Goal: Task Accomplishment & Management: Use online tool/utility

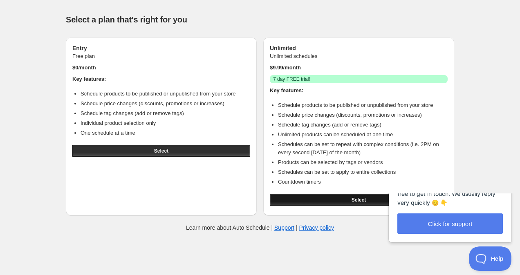
click at [326, 199] on button "Select" at bounding box center [359, 200] width 178 height 11
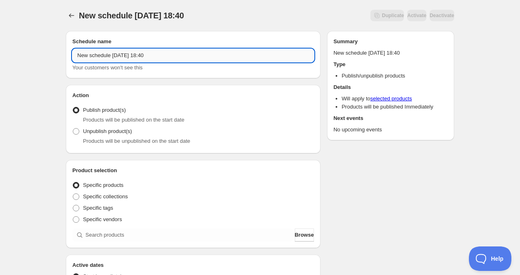
click at [132, 60] on input "New schedule [DATE] 18:40" at bounding box center [193, 55] width 242 height 13
click at [94, 58] on input "New schedule [DATE] 18:40" at bounding box center [193, 55] width 242 height 13
drag, startPoint x: 113, startPoint y: 57, endPoint x: 42, endPoint y: 52, distance: 71.7
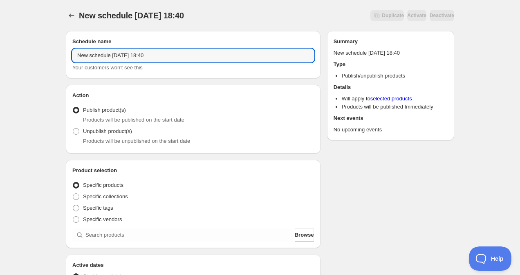
drag, startPoint x: 130, startPoint y: 57, endPoint x: 181, endPoint y: 57, distance: 51.5
click at [181, 57] on input "DROP [DATE] 18:40" at bounding box center [193, 55] width 242 height 13
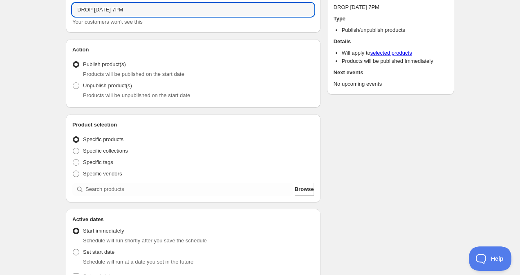
scroll to position [47, 0]
type input "DROP [DATE] 7PM"
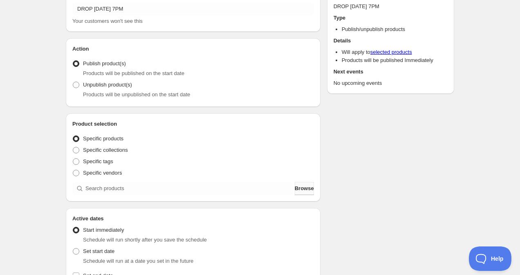
click at [309, 192] on button "Browse" at bounding box center [304, 188] width 19 height 13
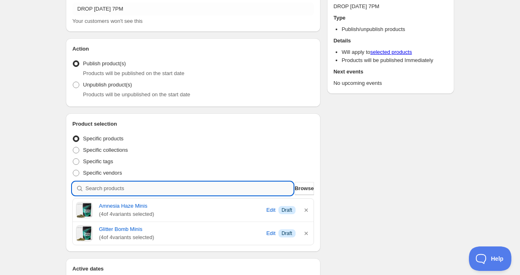
click at [139, 188] on input "search" at bounding box center [189, 188] width 208 height 13
type input "G"
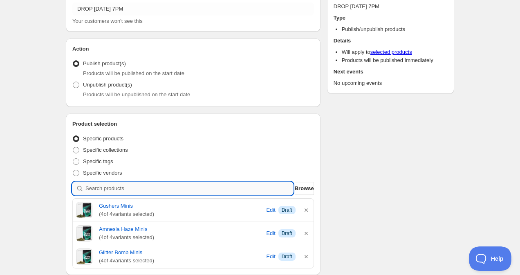
click at [148, 193] on input "search" at bounding box center [189, 188] width 208 height 13
click at [142, 188] on input "search" at bounding box center [189, 188] width 208 height 13
type input "w"
click at [125, 183] on input "search" at bounding box center [189, 188] width 208 height 13
type input "K"
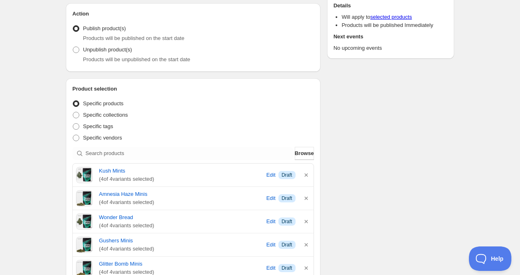
scroll to position [86, 0]
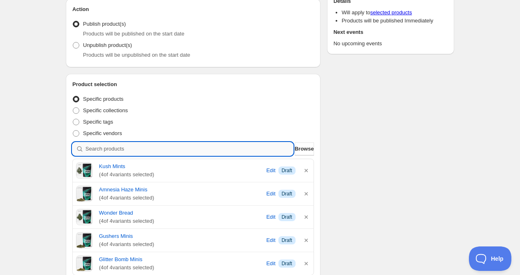
click at [119, 152] on input "search" at bounding box center [189, 149] width 208 height 13
type input "B"
click at [107, 147] on input "search" at bounding box center [189, 149] width 208 height 13
type input "D"
click at [125, 151] on input "search" at bounding box center [189, 149] width 208 height 13
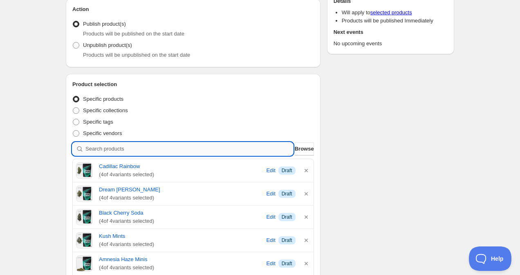
click at [119, 152] on input "search" at bounding box center [189, 149] width 208 height 13
type input "s"
click at [134, 150] on input "search" at bounding box center [189, 149] width 208 height 13
type input "r"
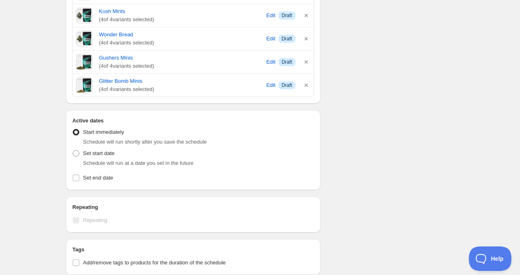
scroll to position [385, 0]
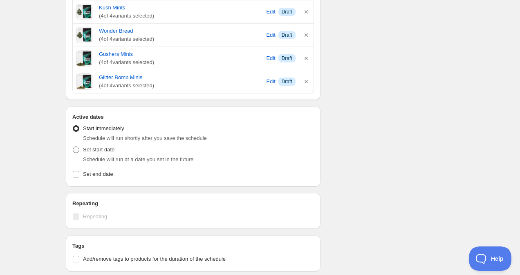
click at [76, 153] on span at bounding box center [75, 149] width 7 height 7
click at [73, 147] on input "Set start date" at bounding box center [73, 147] width 0 height 0
radio input "true"
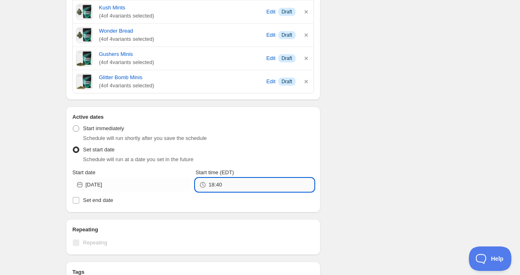
click at [216, 184] on input "18:40" at bounding box center [260, 185] width 105 height 13
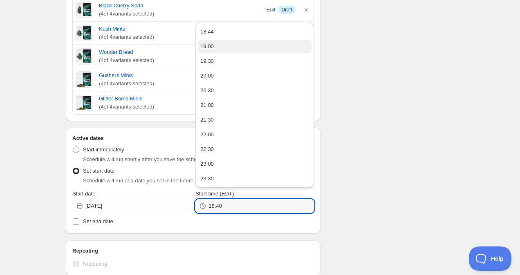
scroll to position [357, 0]
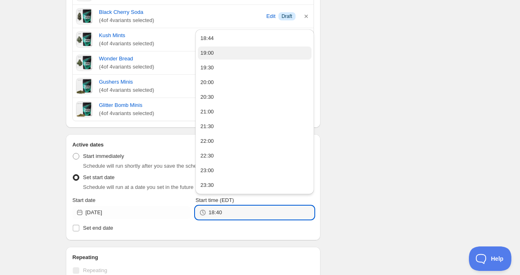
click at [228, 52] on button "19:00" at bounding box center [254, 53] width 113 height 13
type input "19:00"
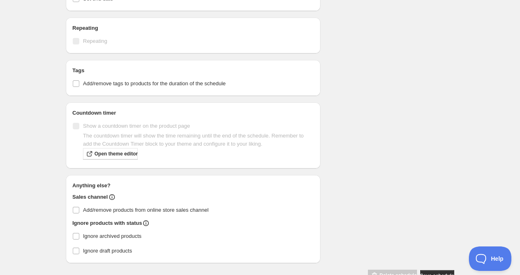
scroll to position [596, 0]
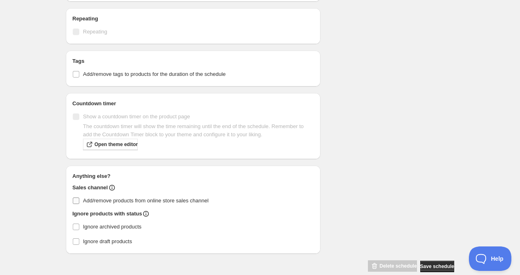
click at [77, 201] on input "Add/remove products from online store sales channel" at bounding box center [76, 201] width 7 height 7
checkbox input "true"
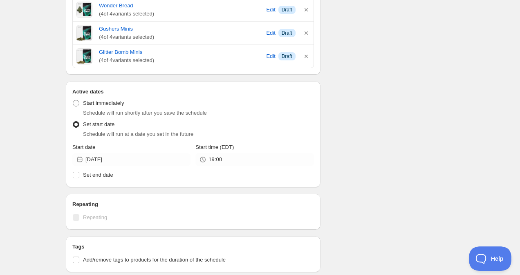
scroll to position [429, 0]
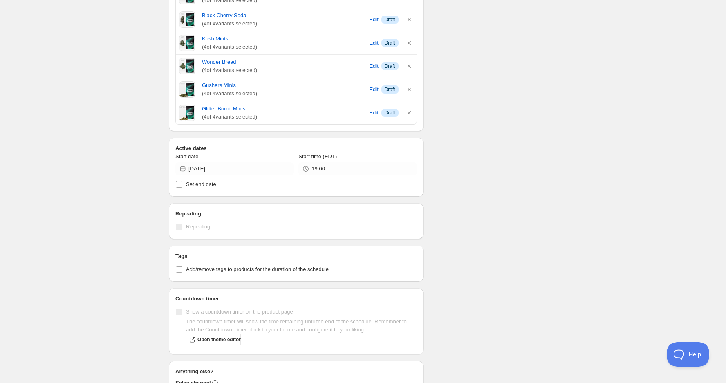
scroll to position [453, 0]
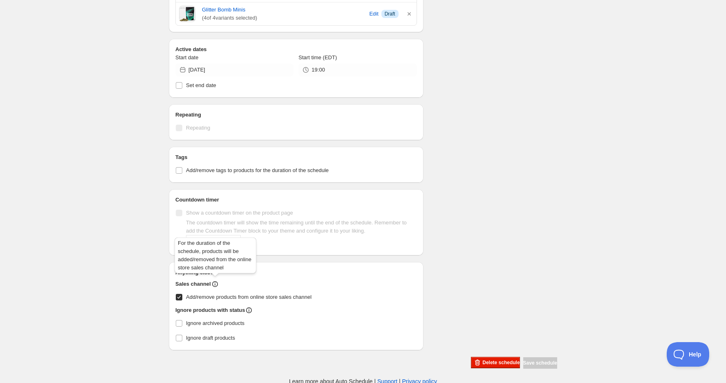
click at [215, 275] on icon at bounding box center [215, 285] width 1 height 2
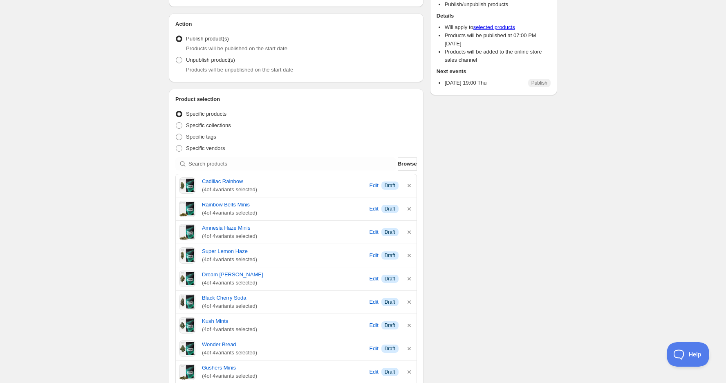
scroll to position [0, 0]
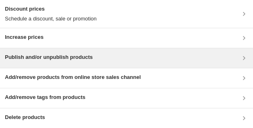
click at [96, 60] on div "Publish and/or unpublish products" at bounding box center [127, 58] width 244 height 10
